Goal: Communication & Community: Participate in discussion

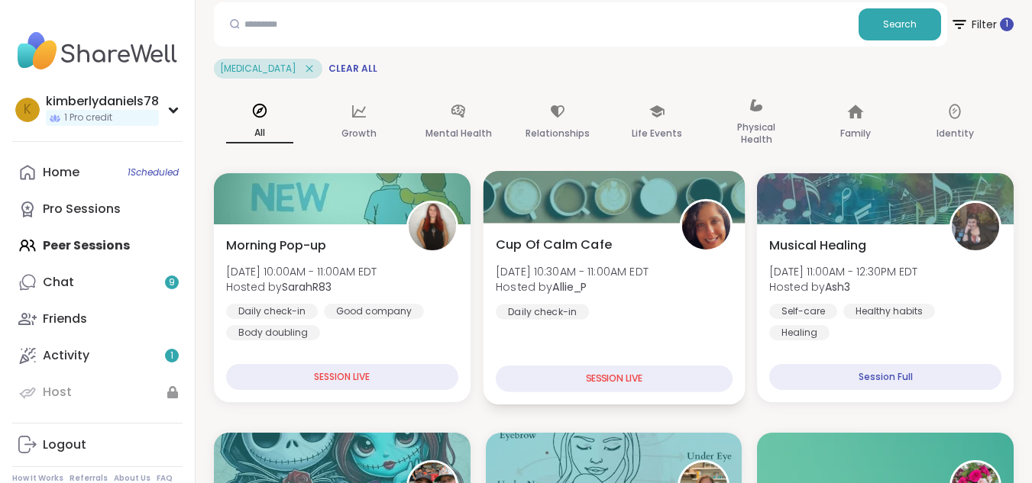
click at [650, 381] on div "SESSION LIVE" at bounding box center [614, 379] width 237 height 27
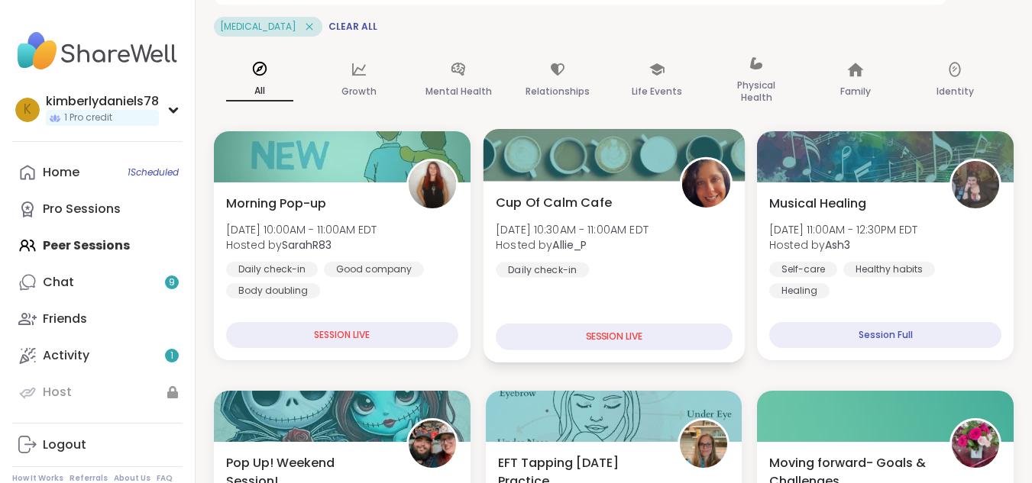
scroll to position [203, 0]
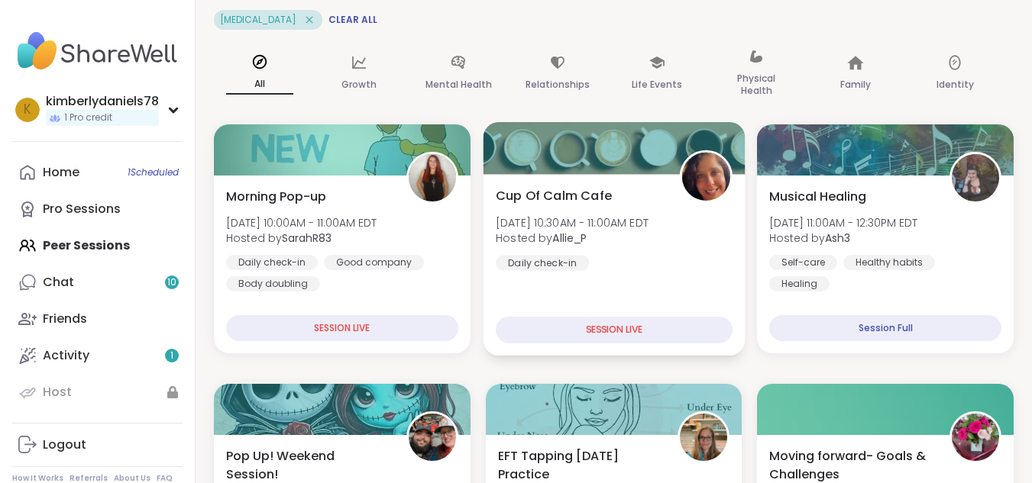
click at [561, 257] on div "Daily check-in" at bounding box center [542, 262] width 93 height 15
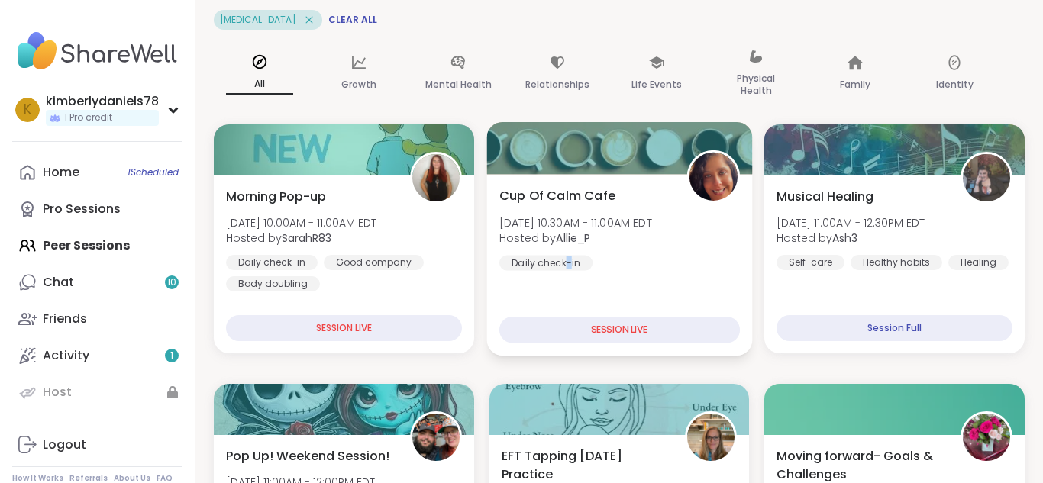
click at [561, 257] on div "Daily check-in" at bounding box center [545, 262] width 93 height 15
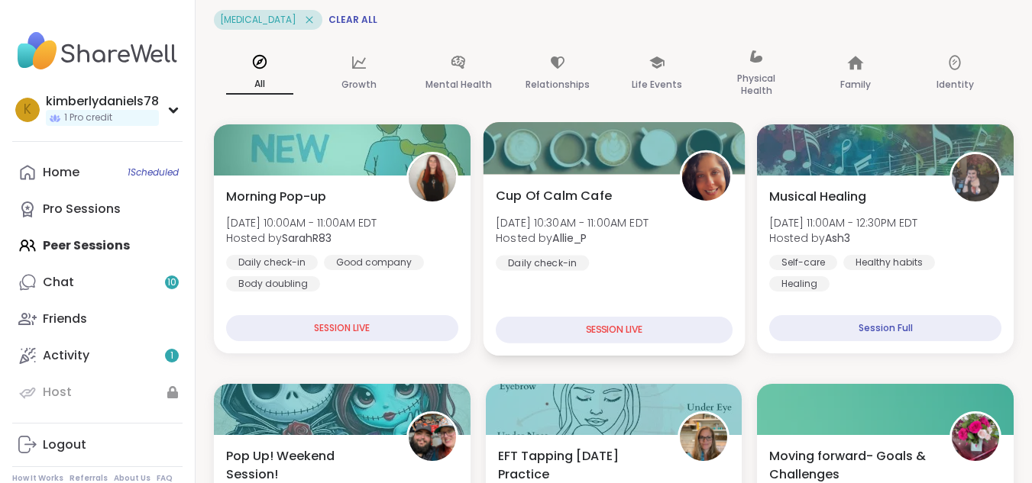
click at [551, 260] on div "Daily check-in" at bounding box center [542, 262] width 93 height 15
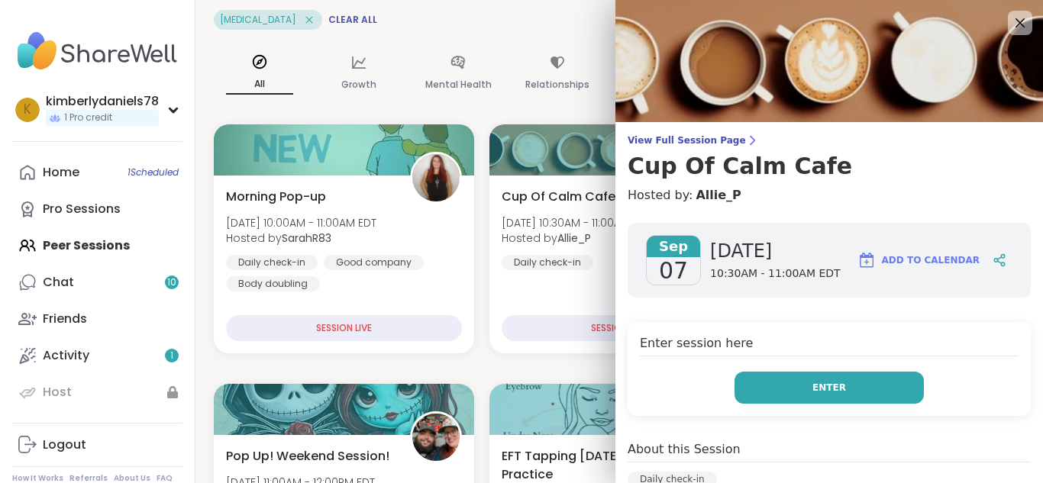
click at [813, 391] on span "Enter" at bounding box center [830, 388] width 34 height 14
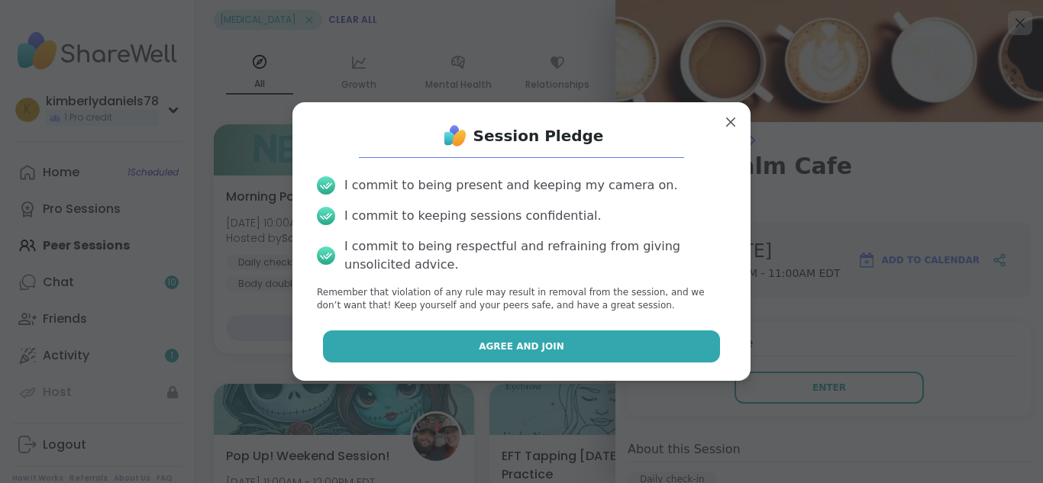
click at [583, 353] on button "Agree and Join" at bounding box center [522, 347] width 398 height 32
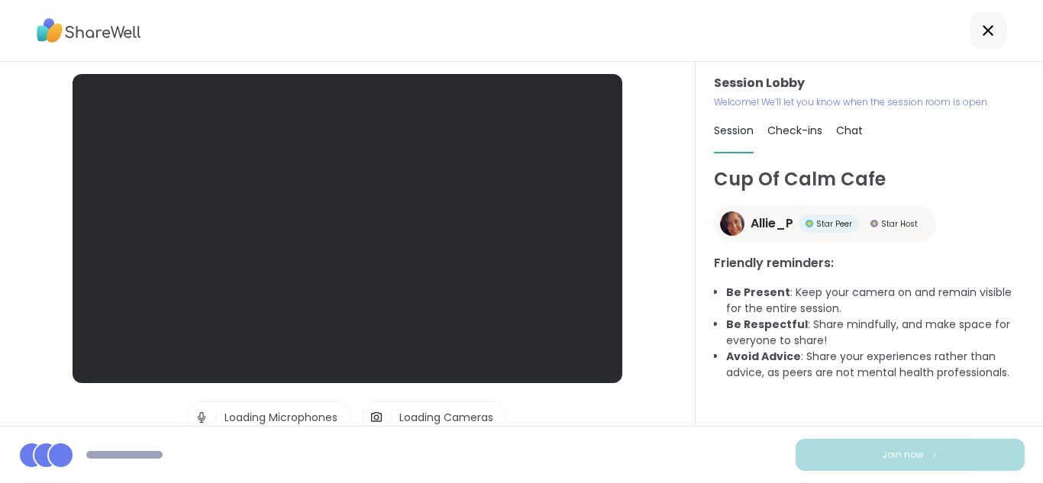
click at [370, 419] on img at bounding box center [377, 417] width 14 height 31
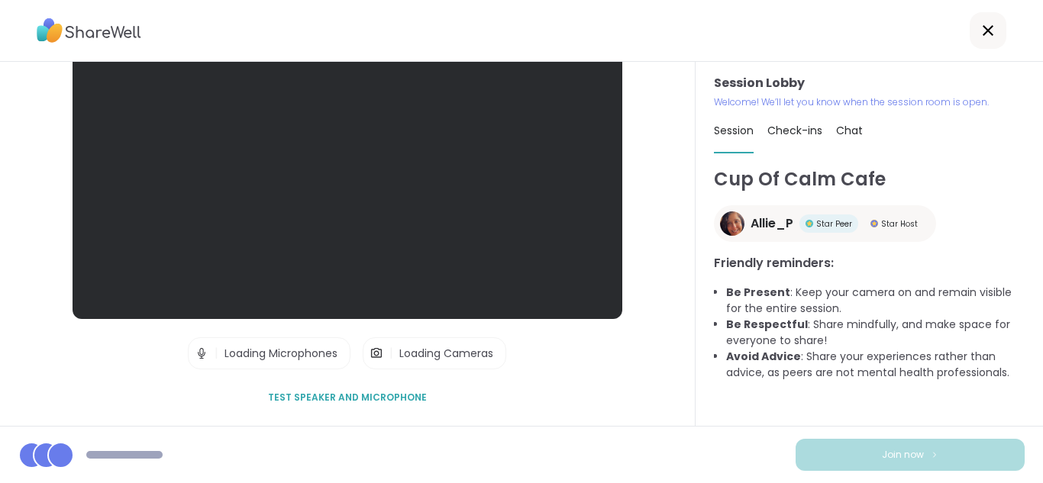
click at [370, 354] on img at bounding box center [377, 353] width 14 height 31
click at [195, 351] on img at bounding box center [202, 353] width 14 height 31
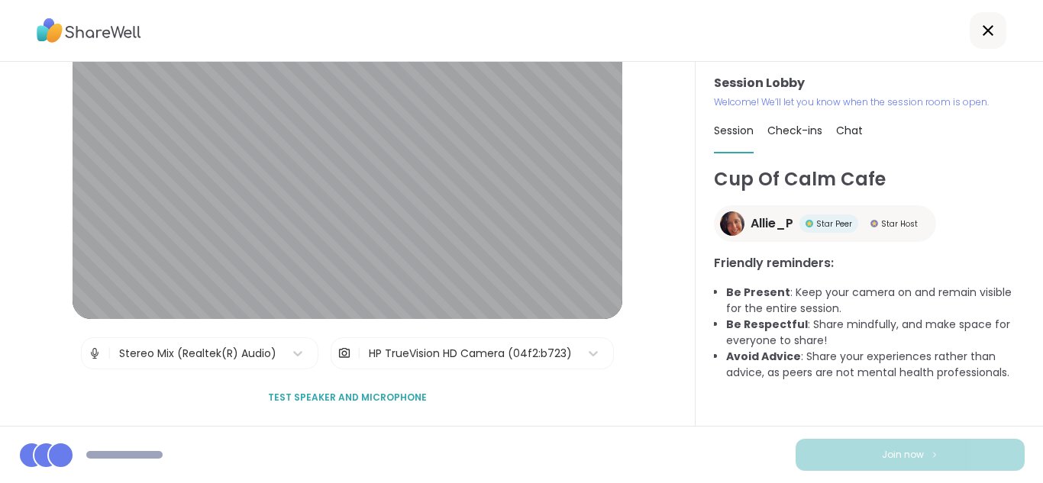
click at [88, 353] on img at bounding box center [95, 353] width 14 height 31
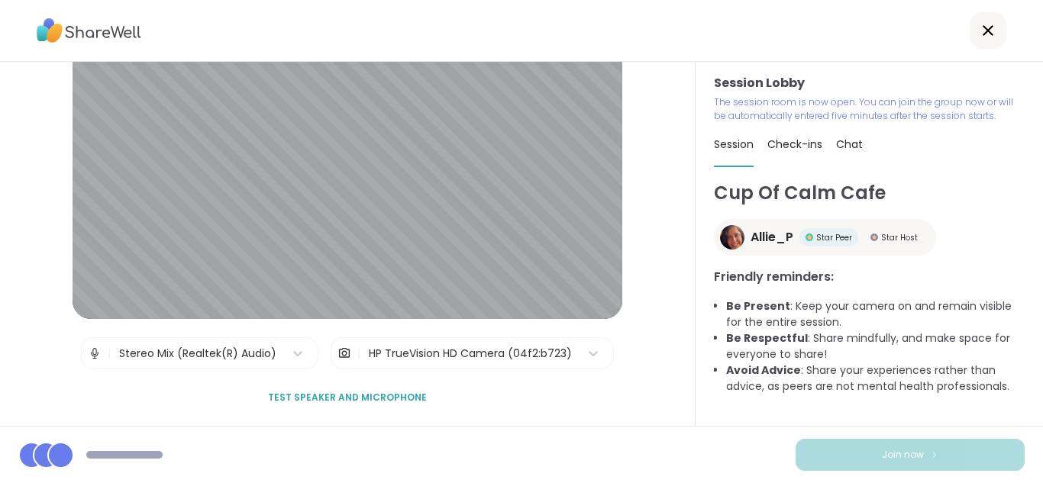
click at [930, 455] on img at bounding box center [934, 455] width 9 height 8
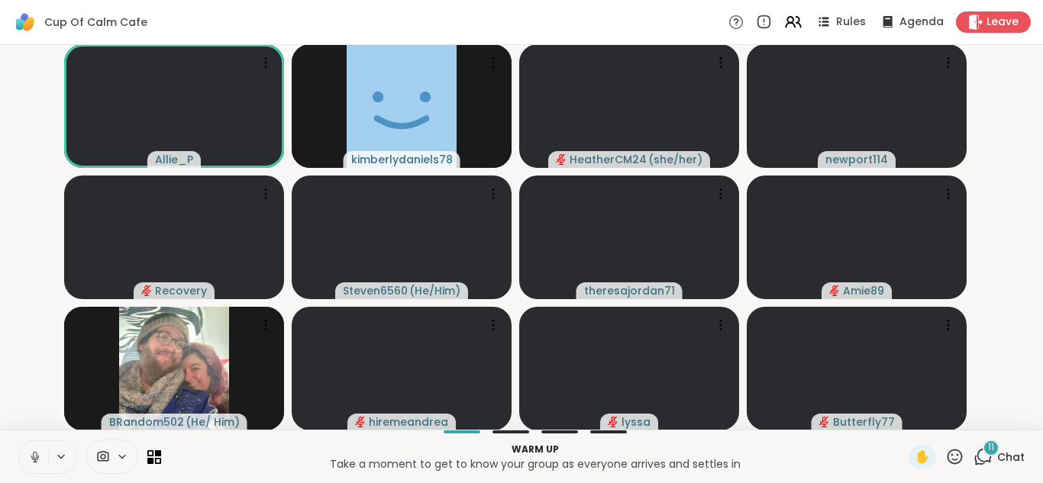
click at [31, 457] on icon at bounding box center [35, 458] width 14 height 14
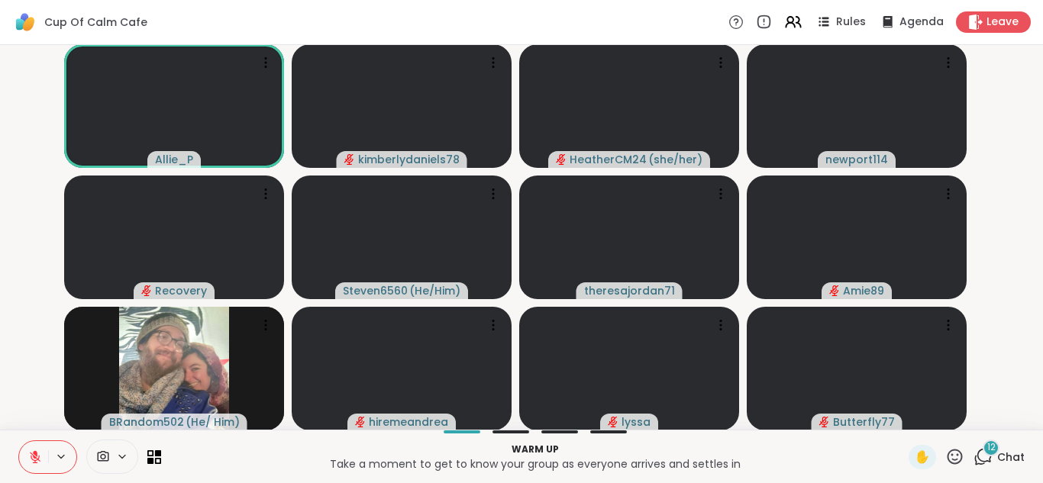
click at [102, 458] on icon at bounding box center [103, 456] width 11 height 11
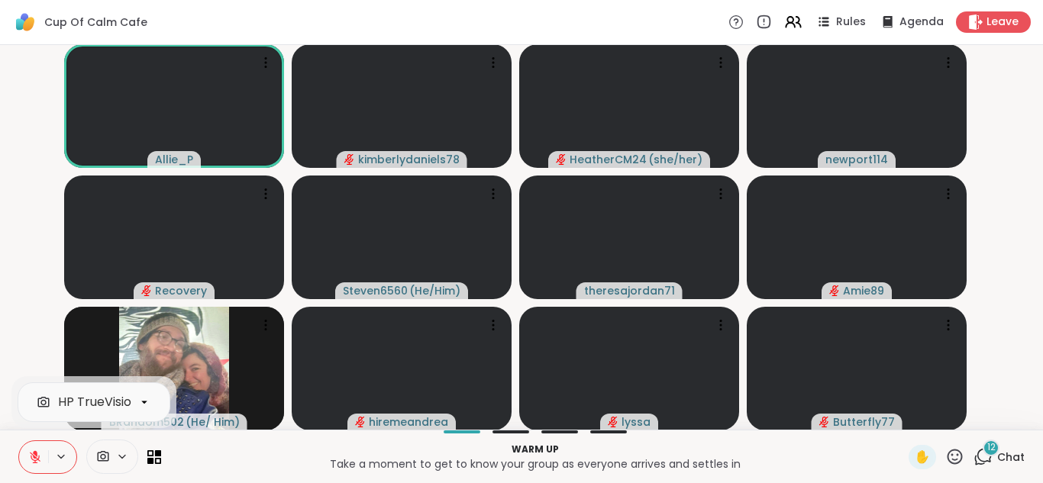
click at [104, 456] on icon at bounding box center [103, 457] width 14 height 15
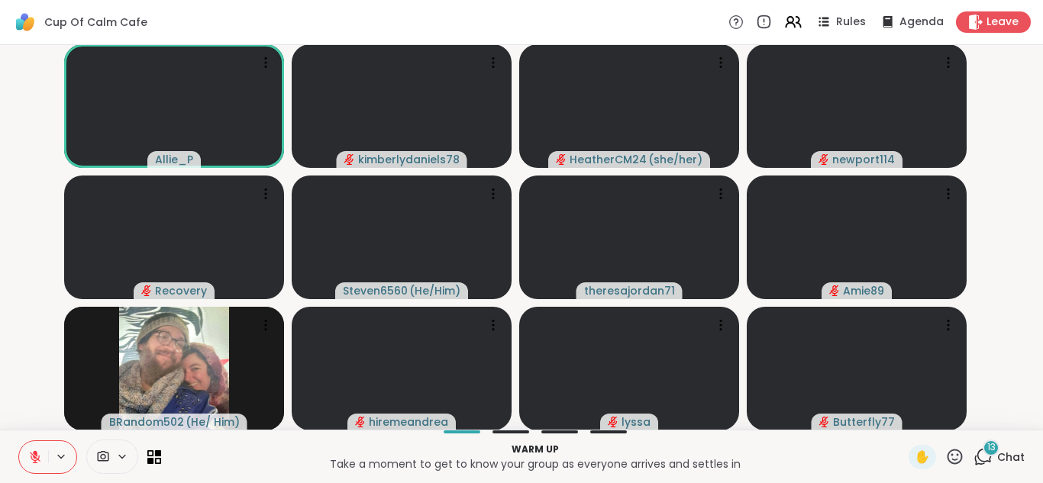
click at [121, 458] on icon at bounding box center [122, 456] width 6 height 3
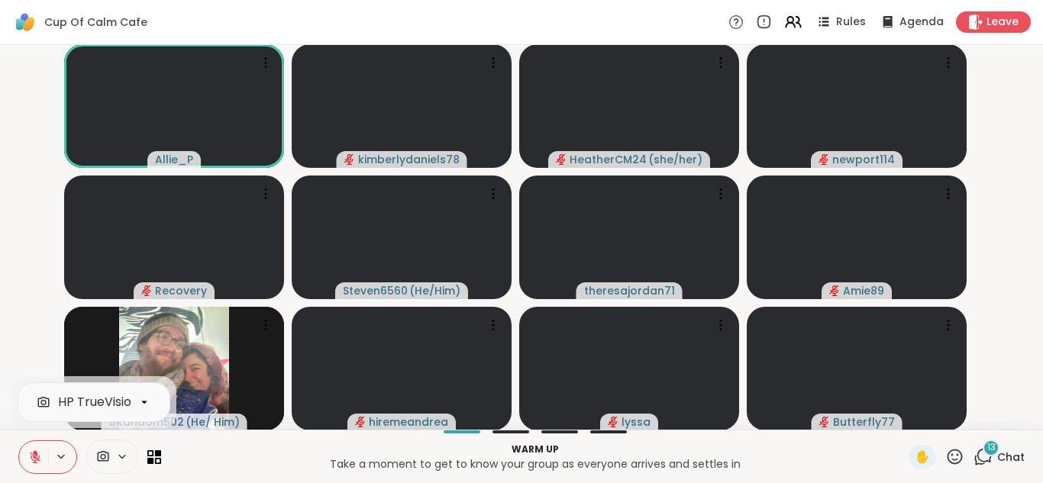
click at [149, 406] on icon at bounding box center [144, 403] width 14 height 14
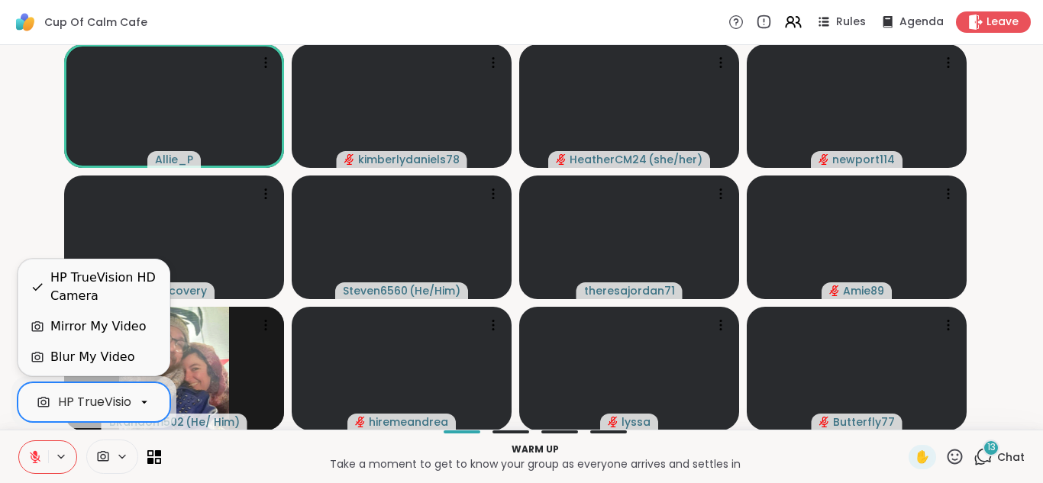
click at [143, 401] on icon at bounding box center [144, 403] width 14 height 14
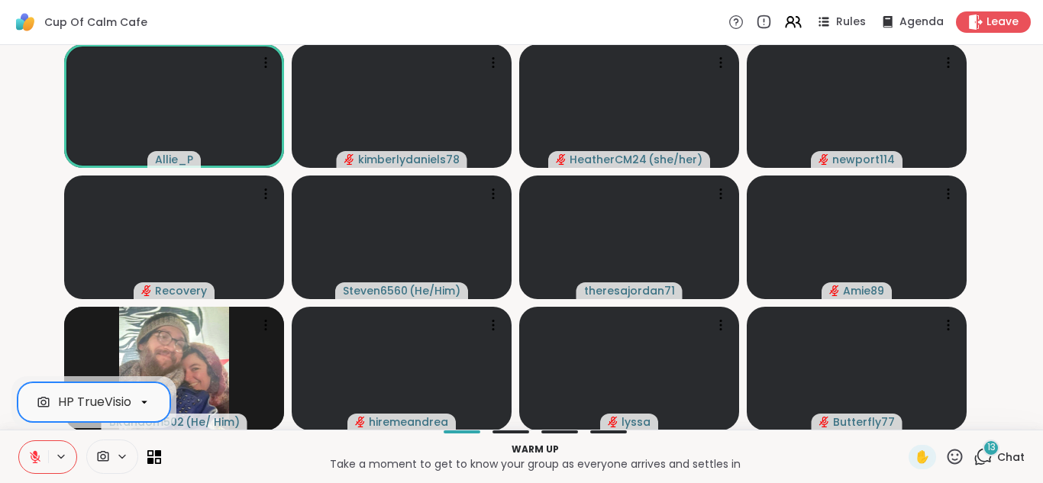
click at [143, 401] on icon at bounding box center [144, 403] width 14 height 14
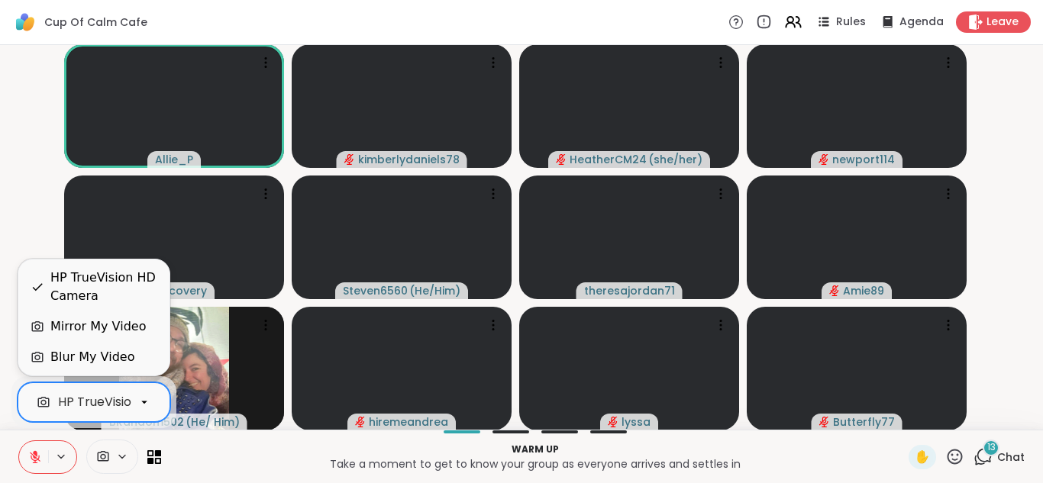
scroll to position [0, 59]
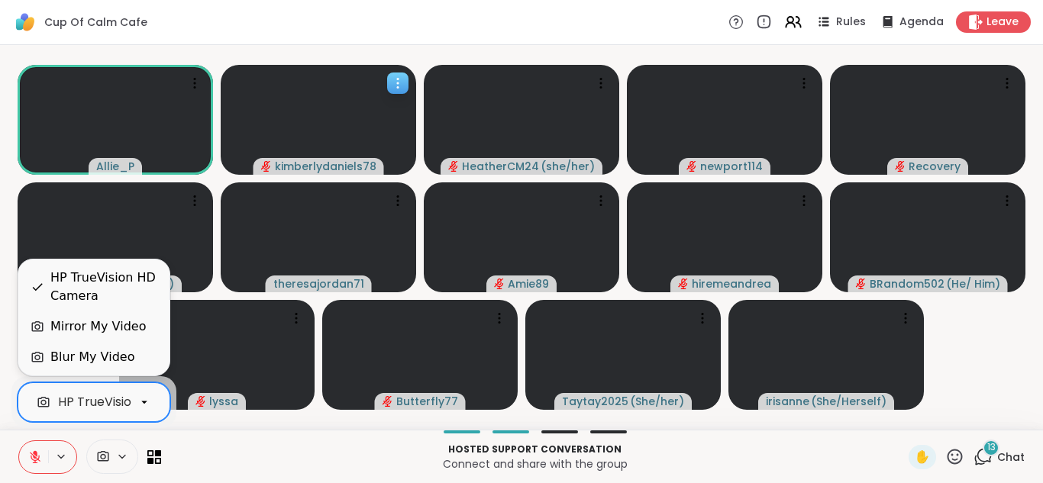
click at [399, 84] on icon at bounding box center [398, 83] width 2 height 2
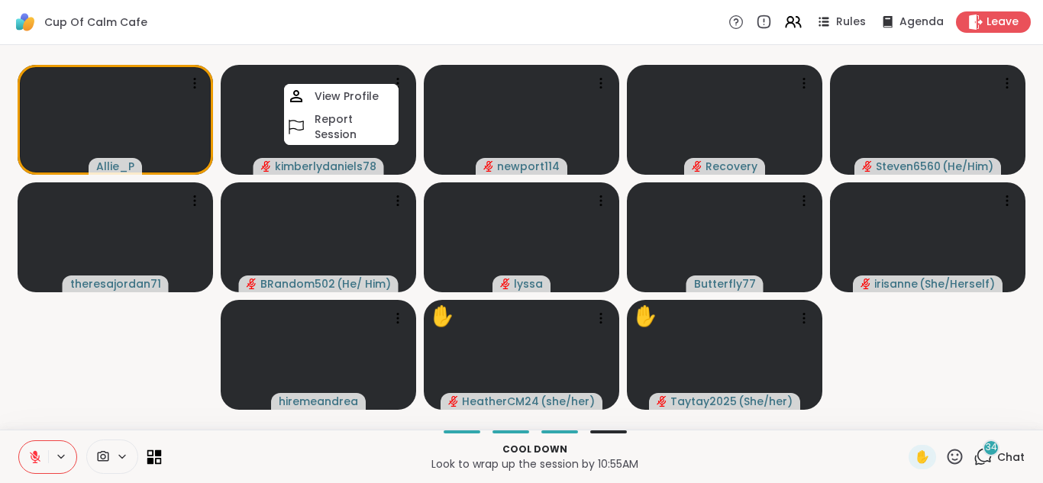
click at [160, 452] on icon at bounding box center [158, 453] width 7 height 7
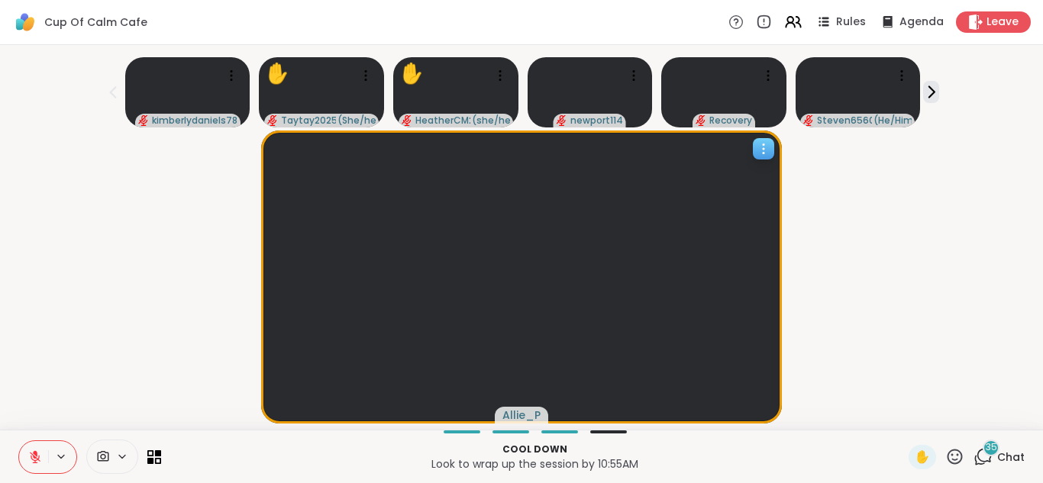
scroll to position [0, 11]
click at [915, 458] on span "✋" at bounding box center [922, 457] width 15 height 18
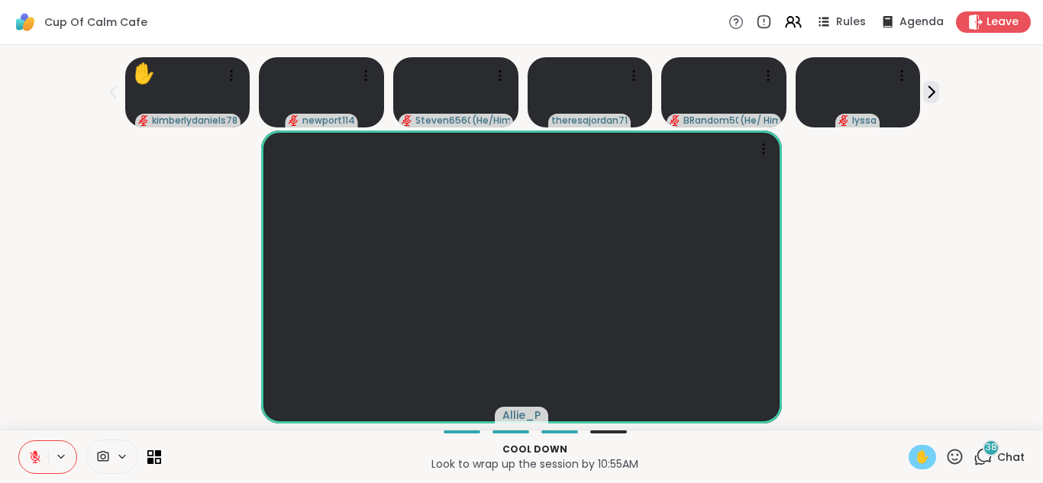
click at [28, 457] on icon at bounding box center [35, 458] width 14 height 14
click at [30, 457] on icon at bounding box center [35, 457] width 11 height 11
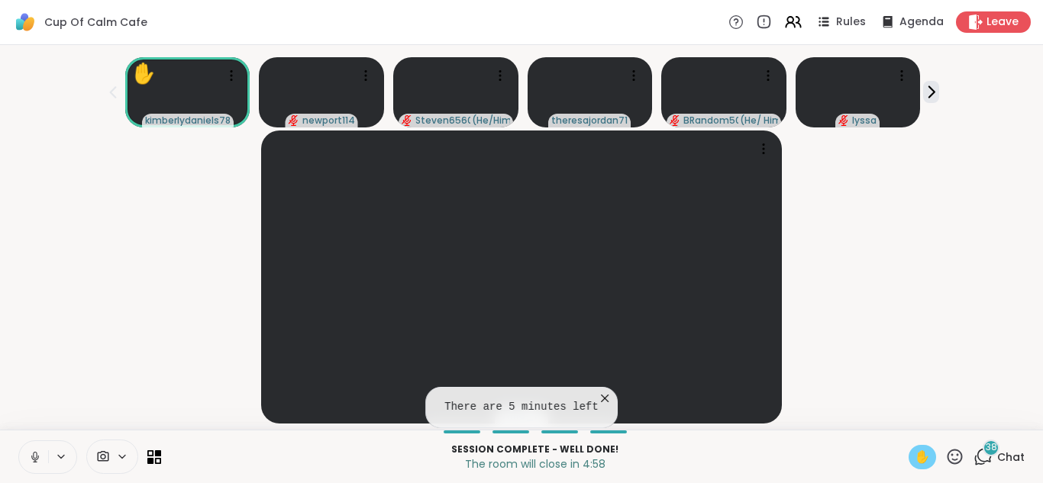
click at [28, 457] on icon at bounding box center [35, 458] width 14 height 14
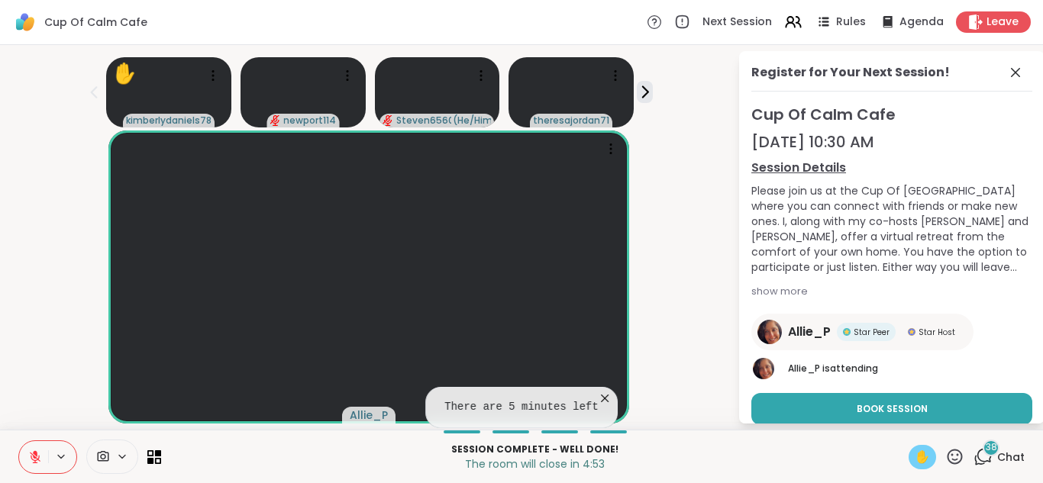
click at [30, 457] on icon at bounding box center [35, 457] width 11 height 11
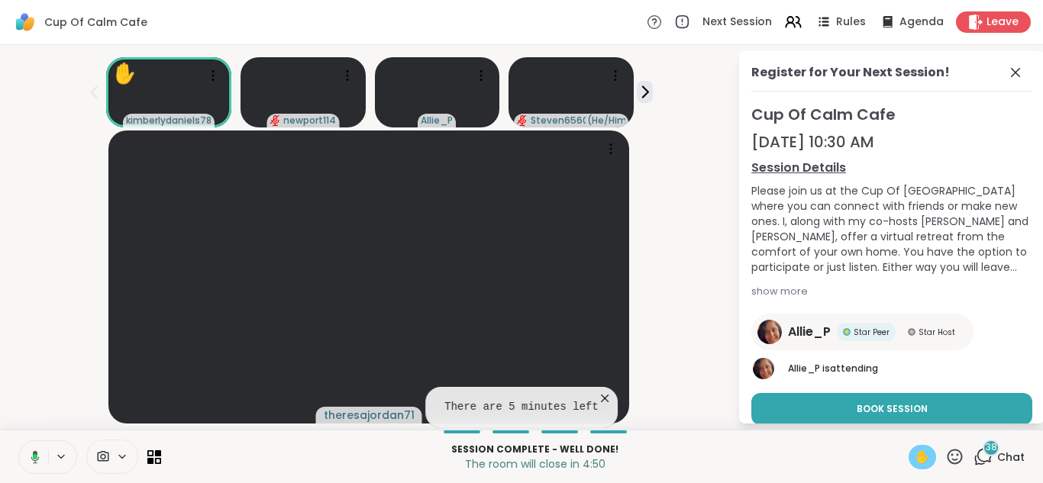
click at [33, 457] on icon at bounding box center [35, 456] width 5 height 5
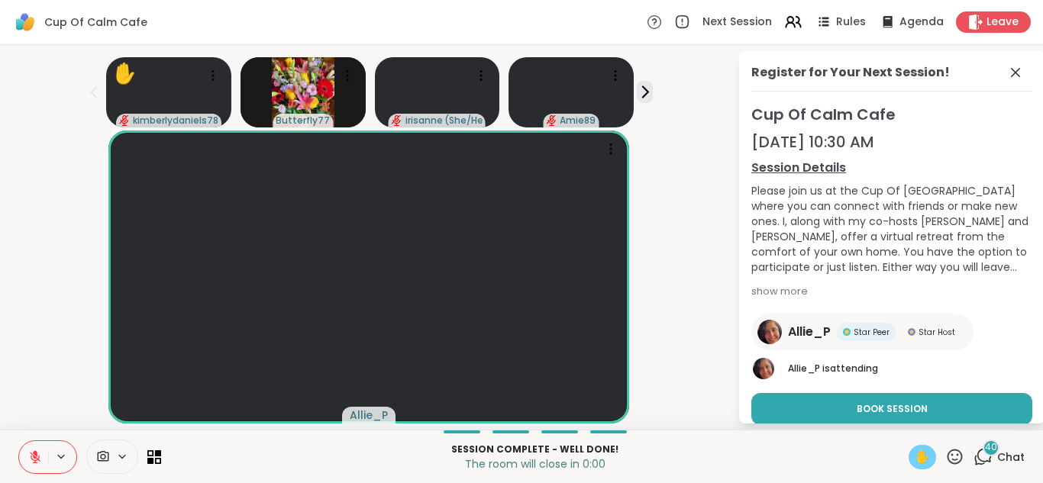
scroll to position [0, 0]
